Goal: Task Accomplishment & Management: Use online tool/utility

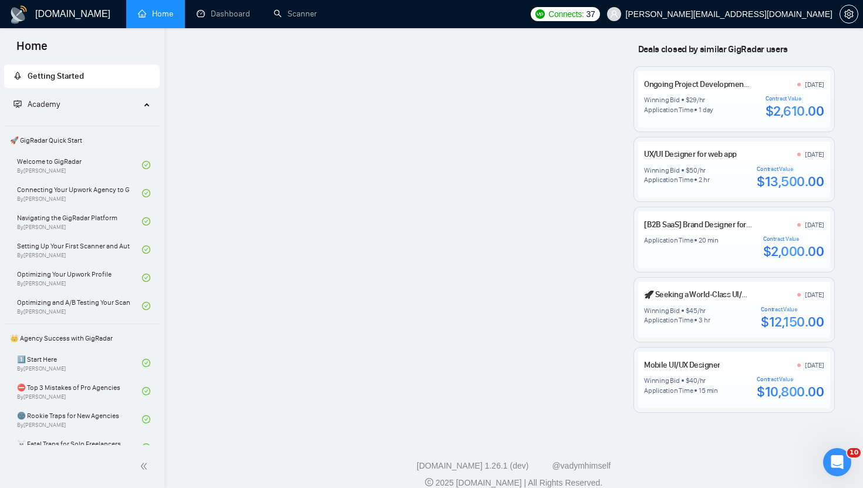
scroll to position [5, 0]
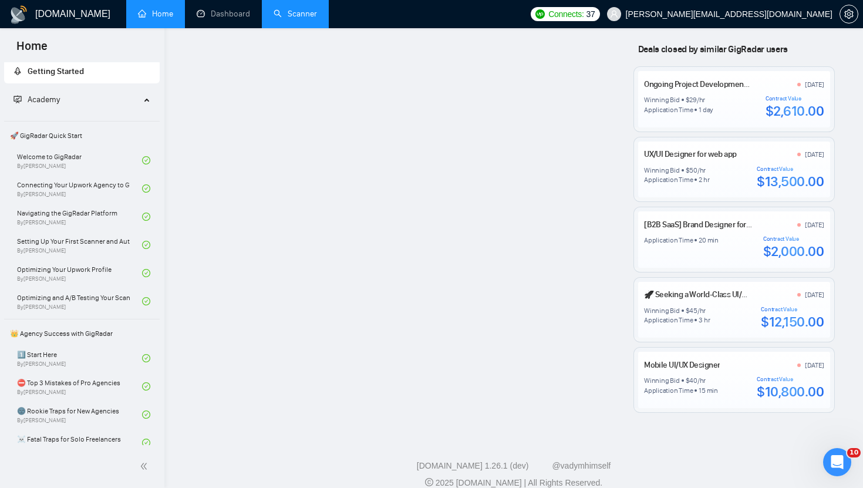
click at [277, 14] on link "Scanner" at bounding box center [294, 14] width 43 height 10
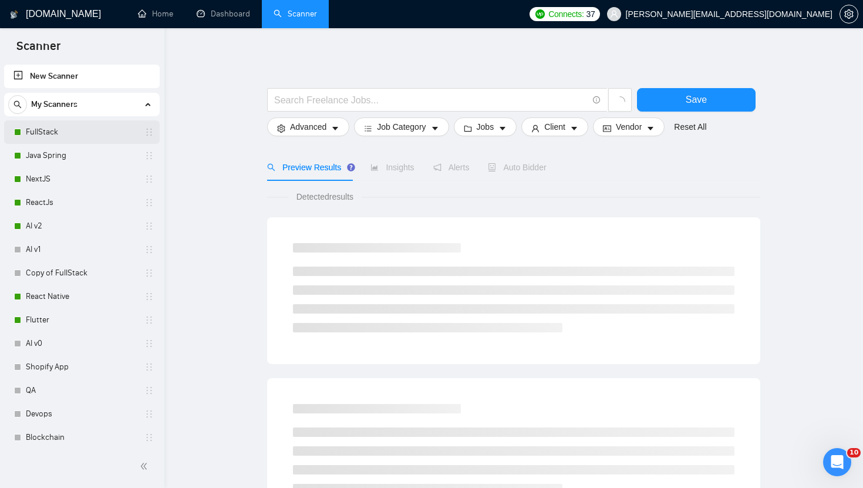
click at [108, 129] on link "FullStack" at bounding box center [81, 131] width 111 height 23
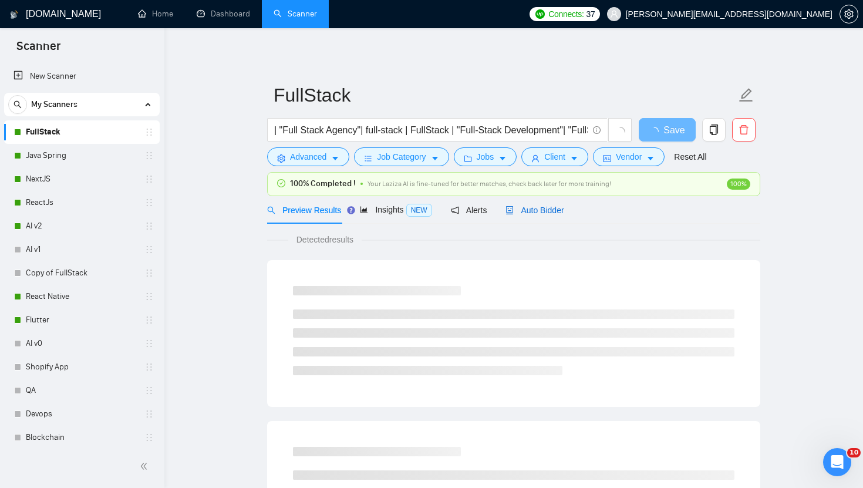
click at [557, 209] on span "Auto Bidder" at bounding box center [534, 209] width 58 height 9
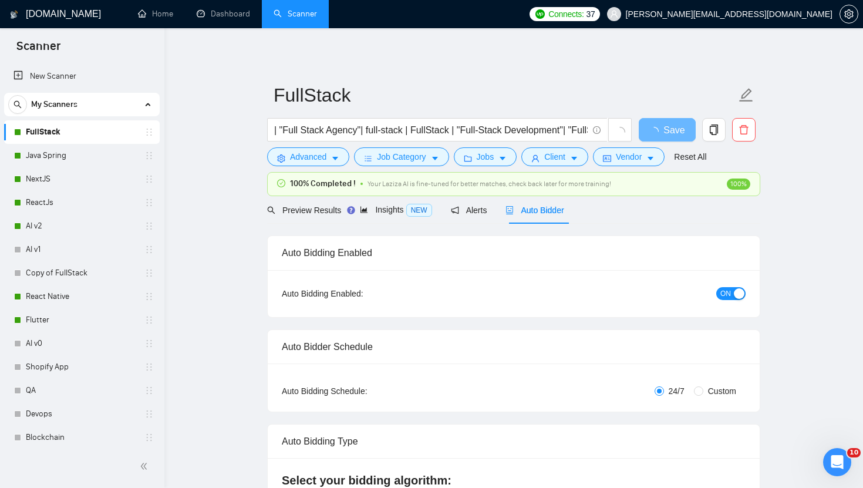
checkbox input "true"
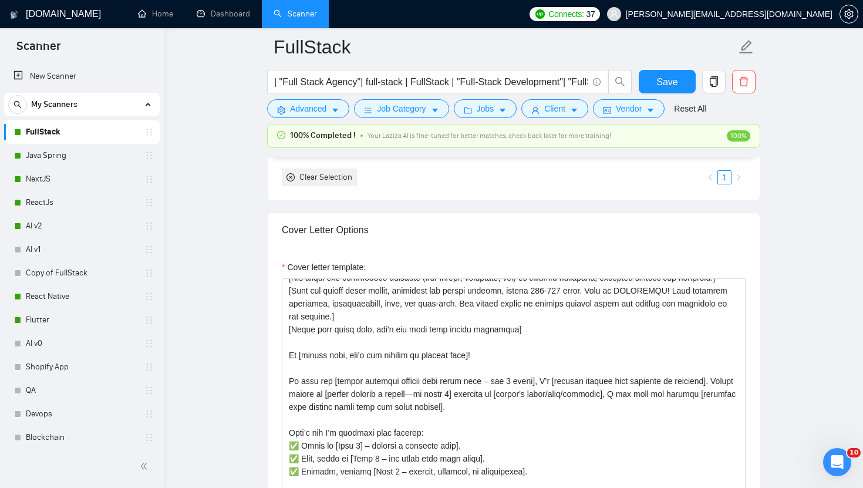
scroll to position [34, 0]
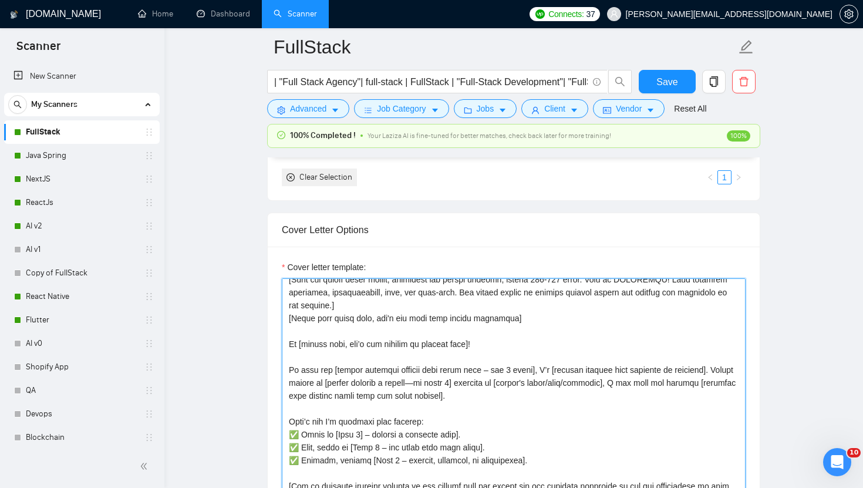
click at [540, 347] on textarea "Cover letter template:" at bounding box center [514, 410] width 464 height 264
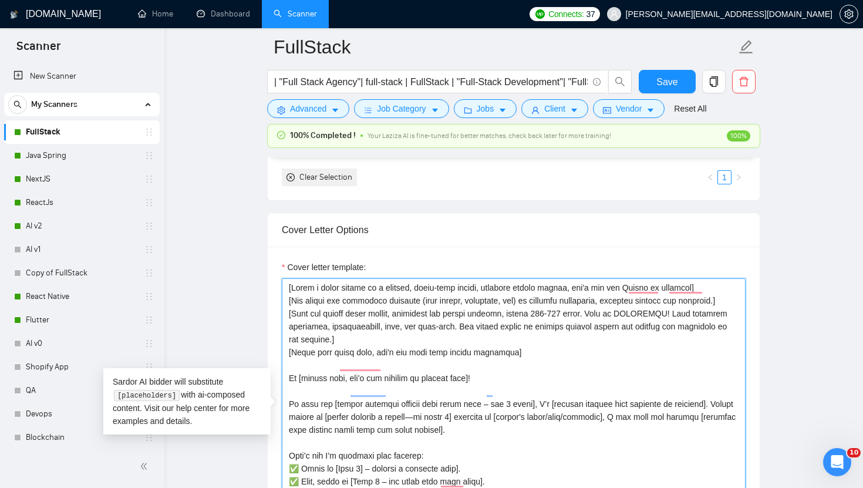
scroll to position [1260, 0]
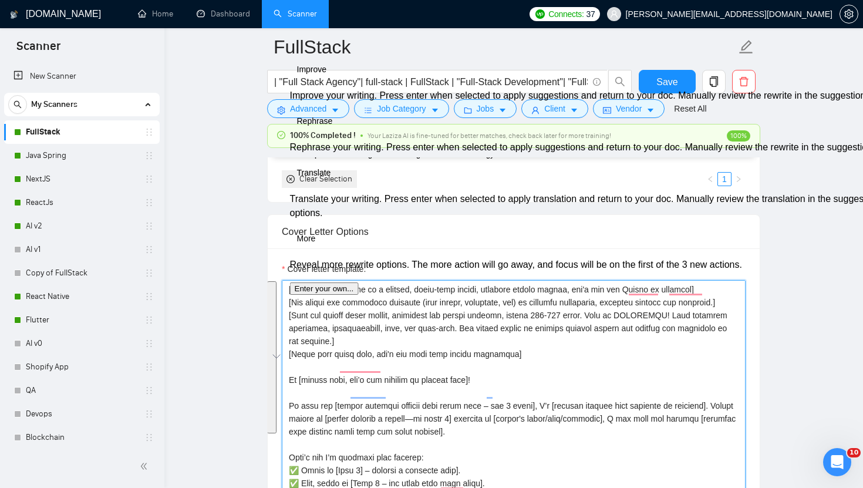
drag, startPoint x: 541, startPoint y: 410, endPoint x: 280, endPoint y: 287, distance: 288.7
click at [280, 287] on div "Cover letter template:" at bounding box center [514, 410] width 492 height 324
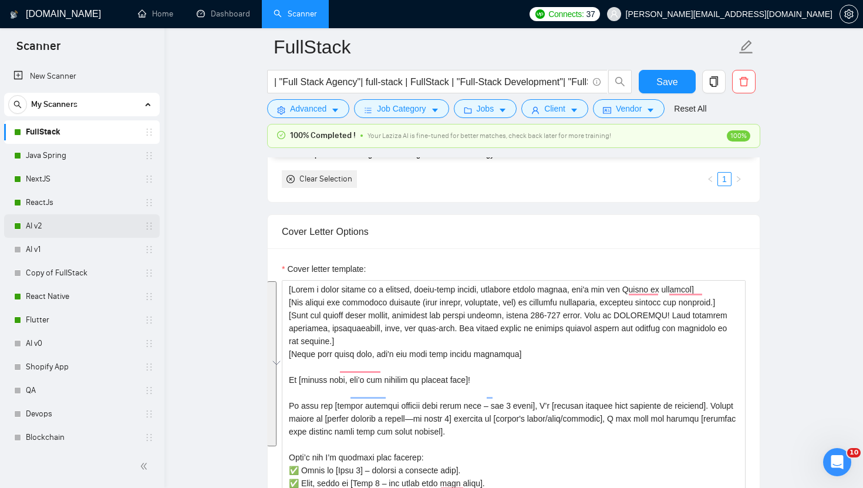
click at [59, 221] on link "AI v2" at bounding box center [81, 225] width 111 height 23
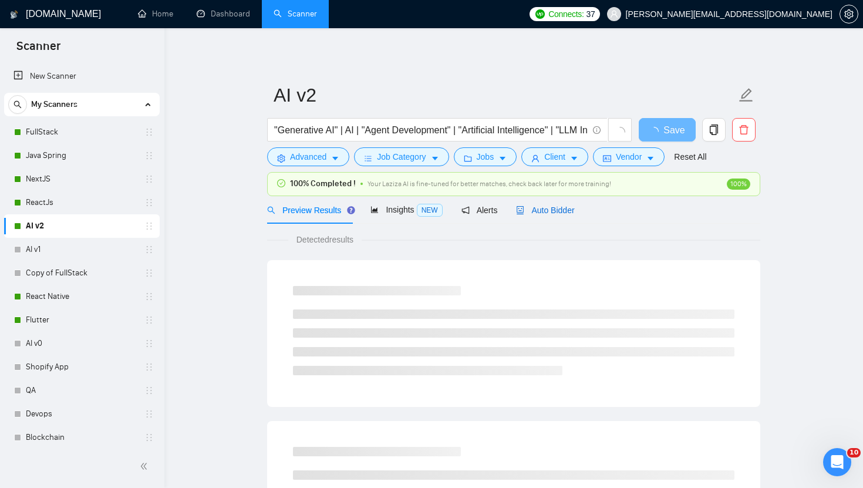
click at [570, 208] on span "Auto Bidder" at bounding box center [545, 209] width 58 height 9
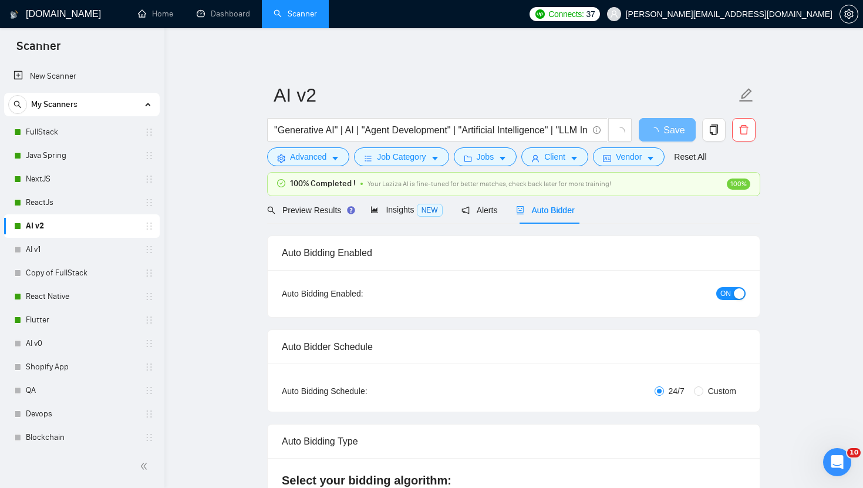
checkbox input "true"
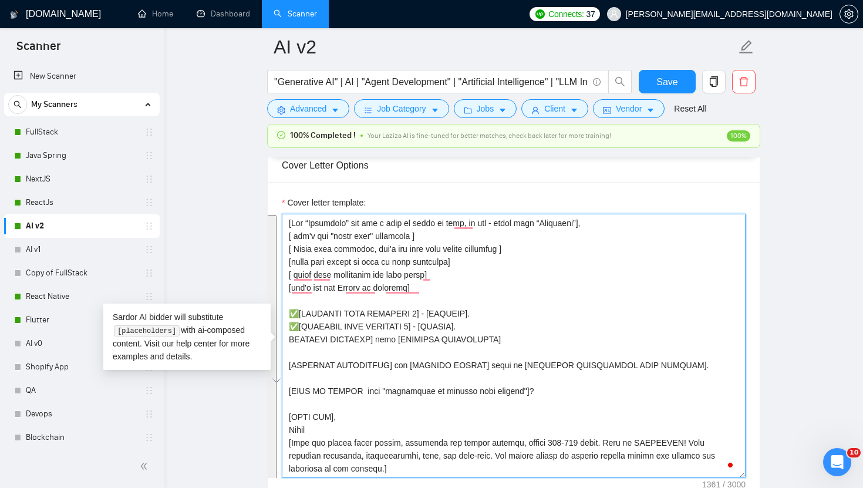
drag, startPoint x: 388, startPoint y: 467, endPoint x: 289, endPoint y: 224, distance: 262.9
click at [289, 224] on textarea "Cover letter template:" at bounding box center [514, 346] width 464 height 264
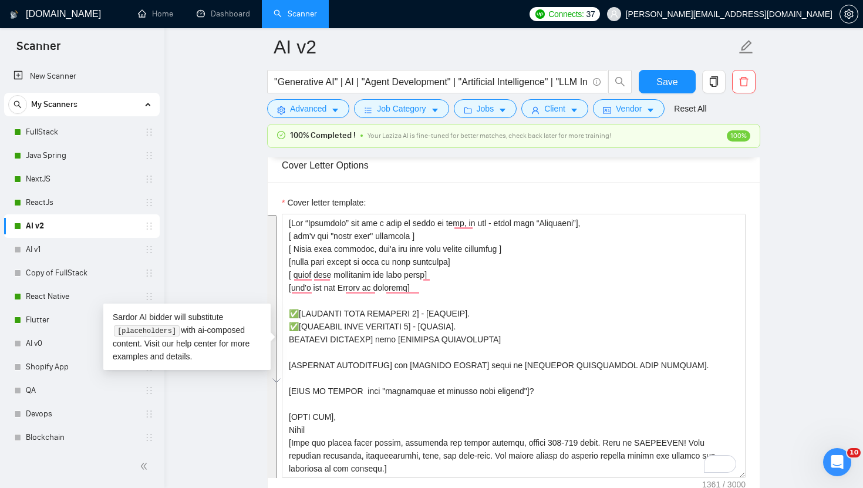
click at [204, 134] on main "AI v2 "Generative AI" | AI | "Agent Development" | "Artificial Intelligence" | …" at bounding box center [513, 487] width 661 height 3538
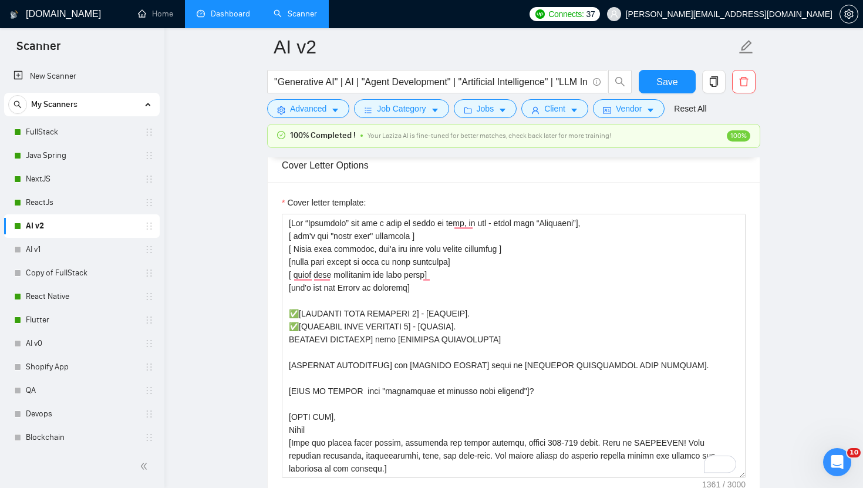
click at [221, 11] on link "Dashboard" at bounding box center [223, 14] width 53 height 10
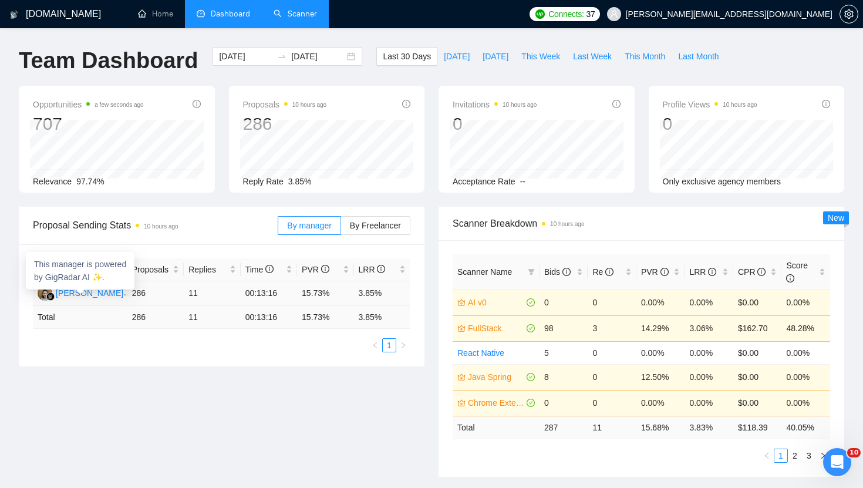
click at [102, 292] on div "[PERSON_NAME]" at bounding box center [89, 292] width 67 height 13
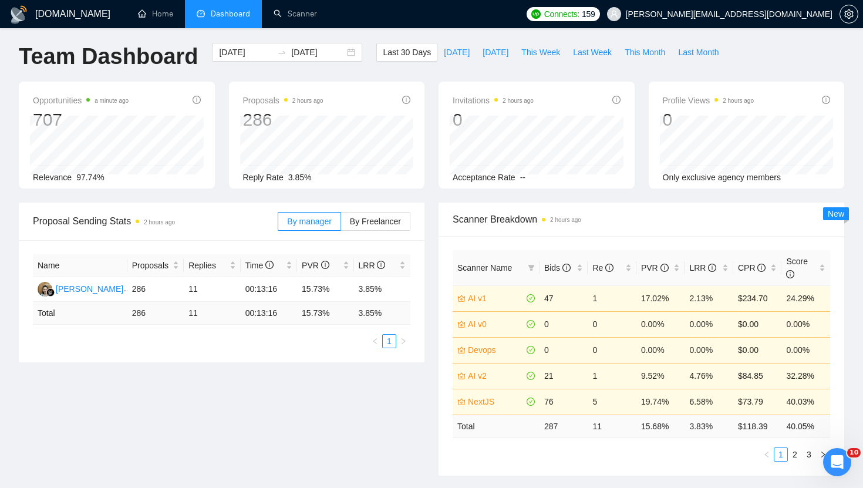
scroll to position [6, 0]
